Goal: Information Seeking & Learning: Learn about a topic

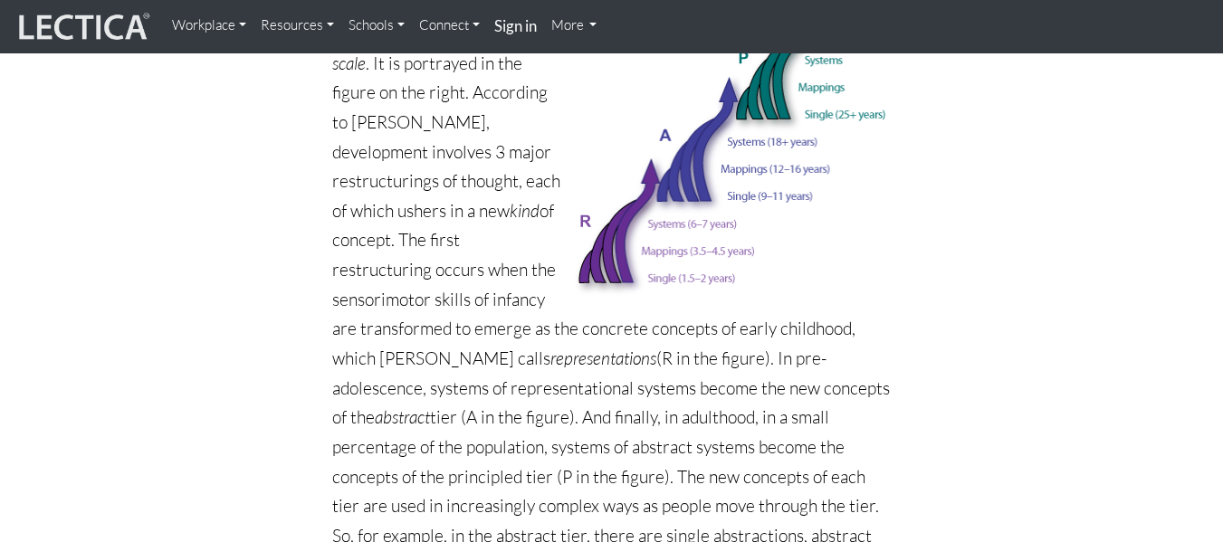
scroll to position [1014, 0]
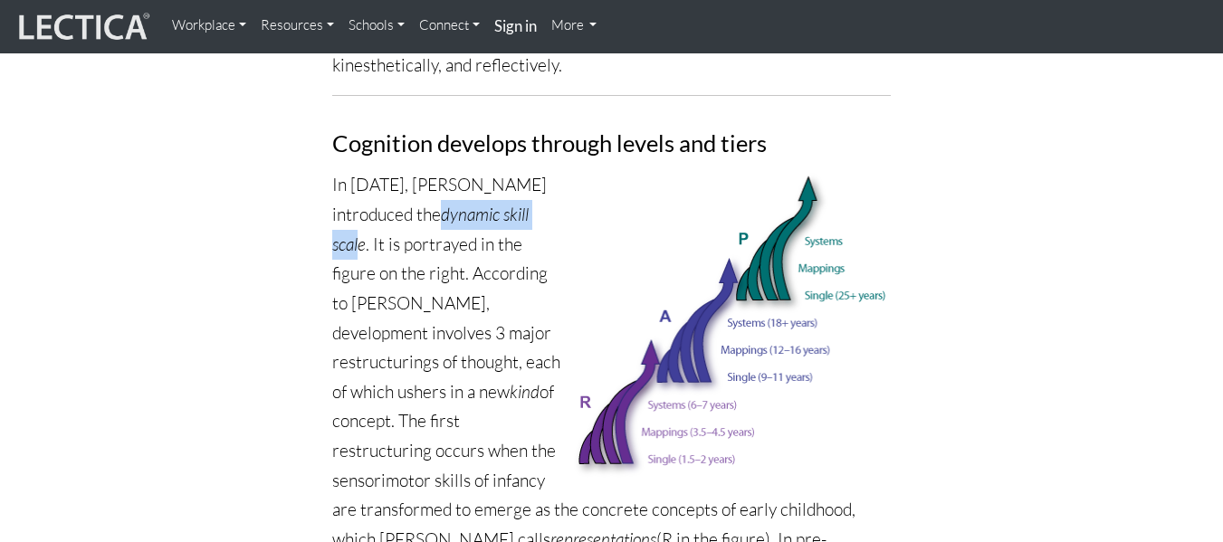
drag, startPoint x: 447, startPoint y: 190, endPoint x: 361, endPoint y: 212, distance: 88.7
click at [361, 212] on icon "dynamic skill scale" at bounding box center [430, 230] width 196 height 52
click at [437, 244] on p "In [DATE], [PERSON_NAME] introduced the dynamic skill scale . It is portrayed i…" at bounding box center [611, 495] width 559 height 650
drag, startPoint x: 445, startPoint y: 187, endPoint x: 365, endPoint y: 214, distance: 84.7
click at [365, 214] on icon "dynamic skill scale" at bounding box center [430, 230] width 196 height 52
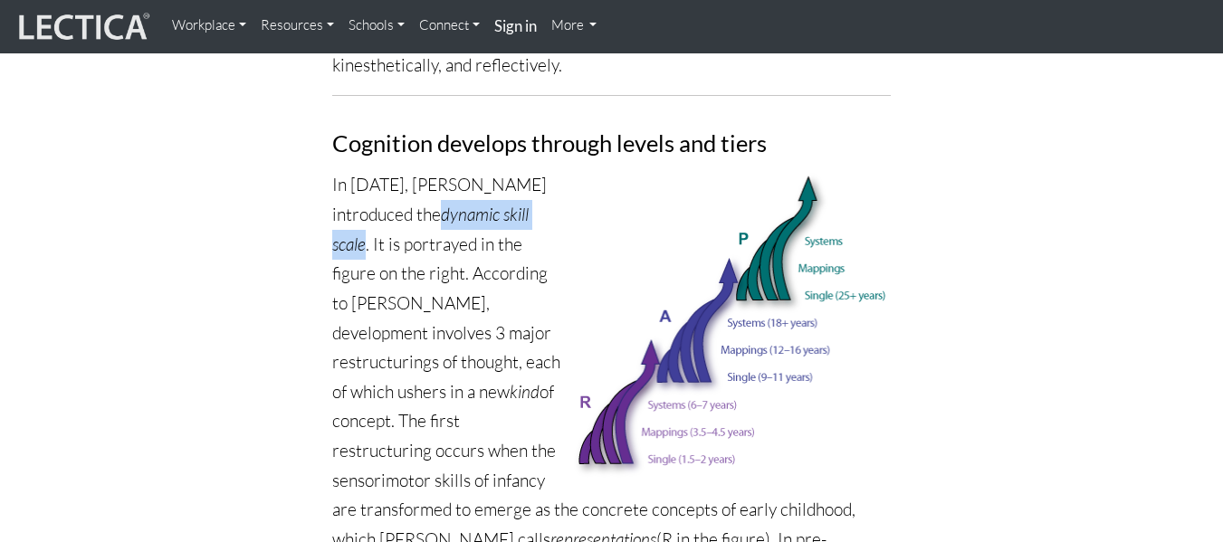
copy icon "dynamic skill scale"
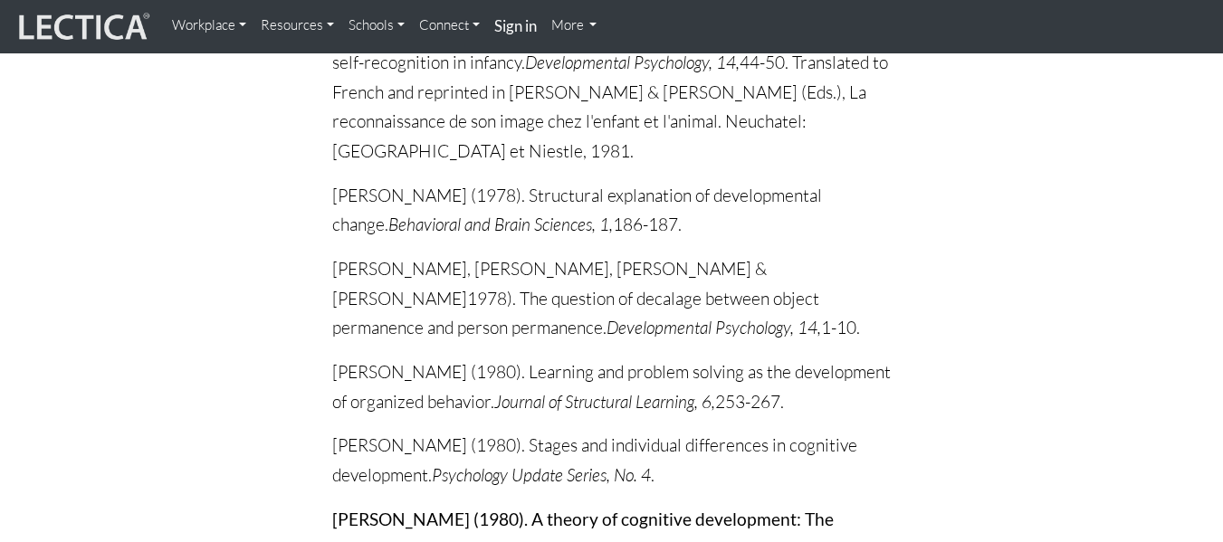
scroll to position [6380, 0]
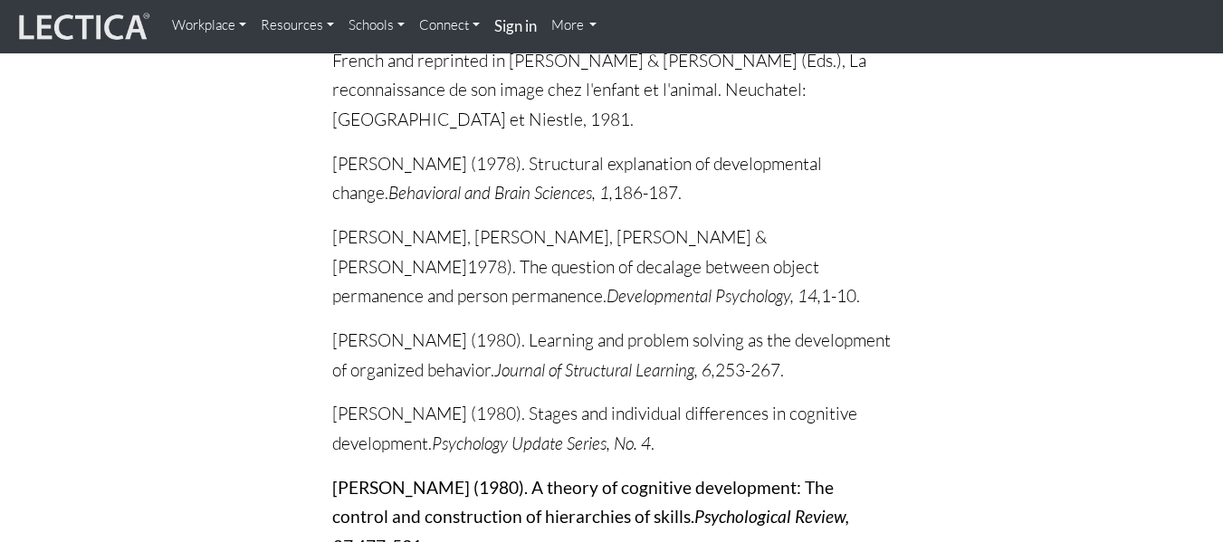
drag, startPoint x: 330, startPoint y: 348, endPoint x: 827, endPoint y: 375, distance: 497.7
copy p "[PERSON_NAME], & [PERSON_NAME] (1980). Development of social roles in elicited …"
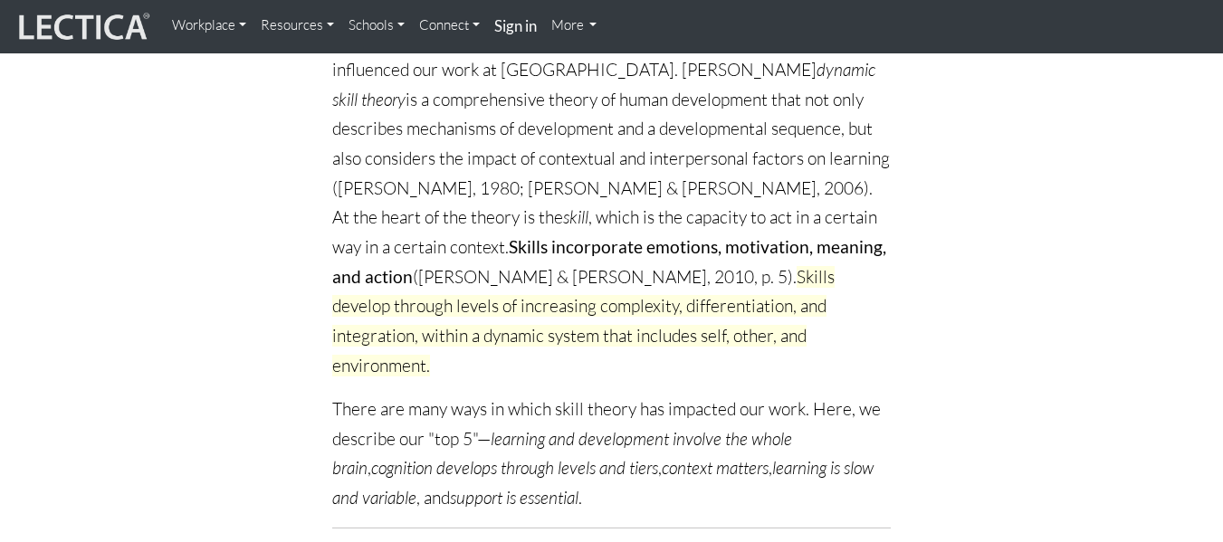
scroll to position [238, 0]
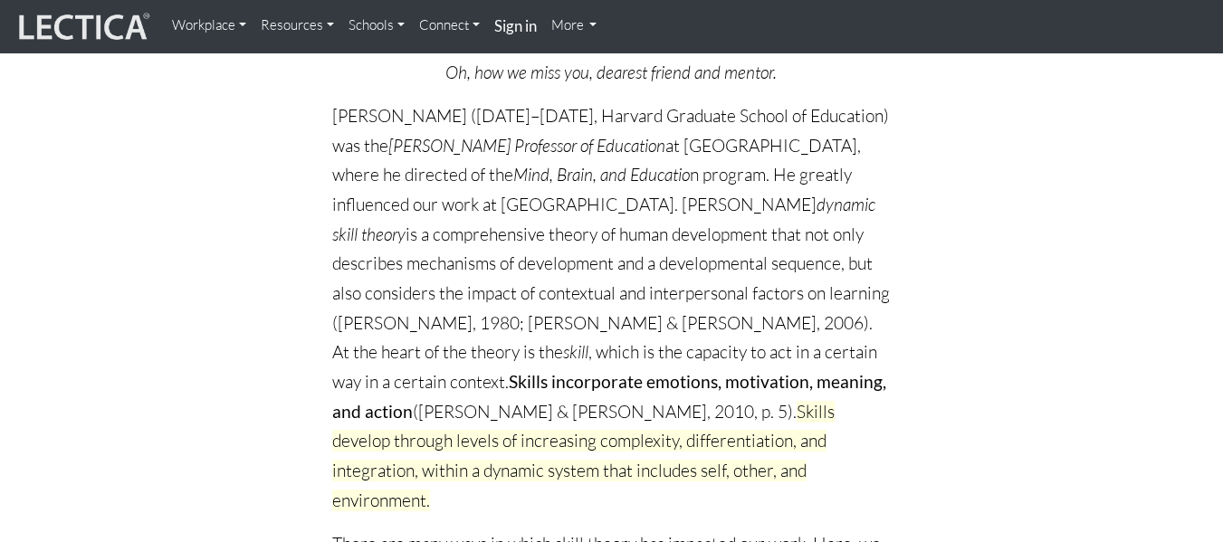
click at [348, 410] on p "[PERSON_NAME] ([DATE]–[DATE], Harvard Graduate School of Education) was the [PE…" at bounding box center [611, 308] width 559 height 414
click at [840, 393] on p "[PERSON_NAME] ([DATE]–[DATE], Harvard Graduate School of Education) was the [PE…" at bounding box center [611, 308] width 559 height 414
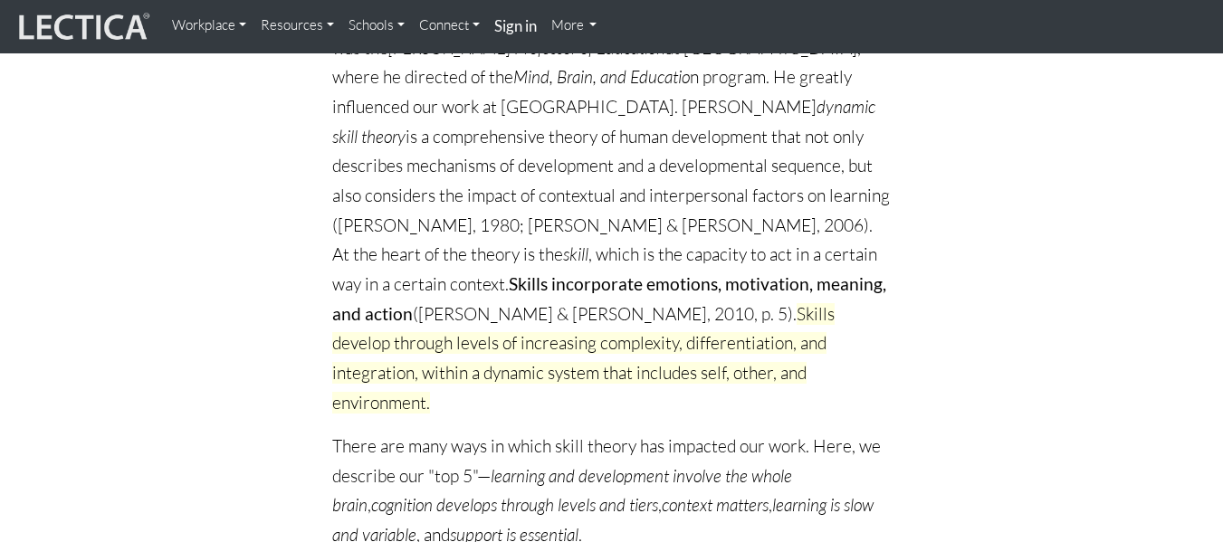
scroll to position [329, 0]
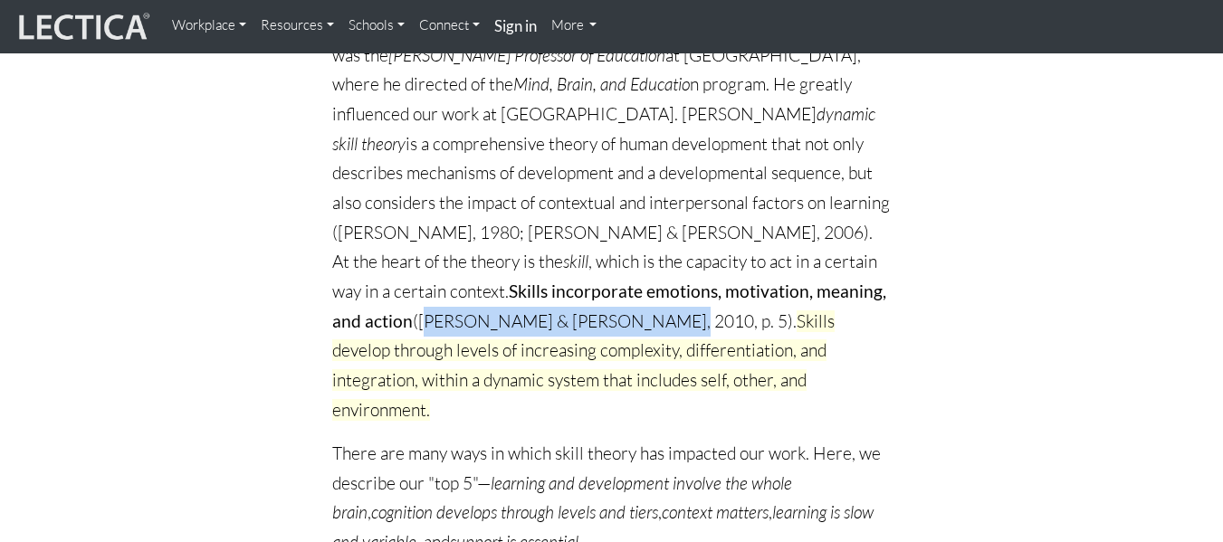
drag, startPoint x: 752, startPoint y: 291, endPoint x: 402, endPoint y: 322, distance: 351.7
click at [402, 322] on p "[PERSON_NAME] ([DATE]–[DATE], Harvard Graduate School of Education) was the [PE…" at bounding box center [611, 218] width 559 height 414
copy p "[PERSON_NAME] & [PERSON_NAME], 2010, p. 5"
